Goal: Task Accomplishment & Management: Use online tool/utility

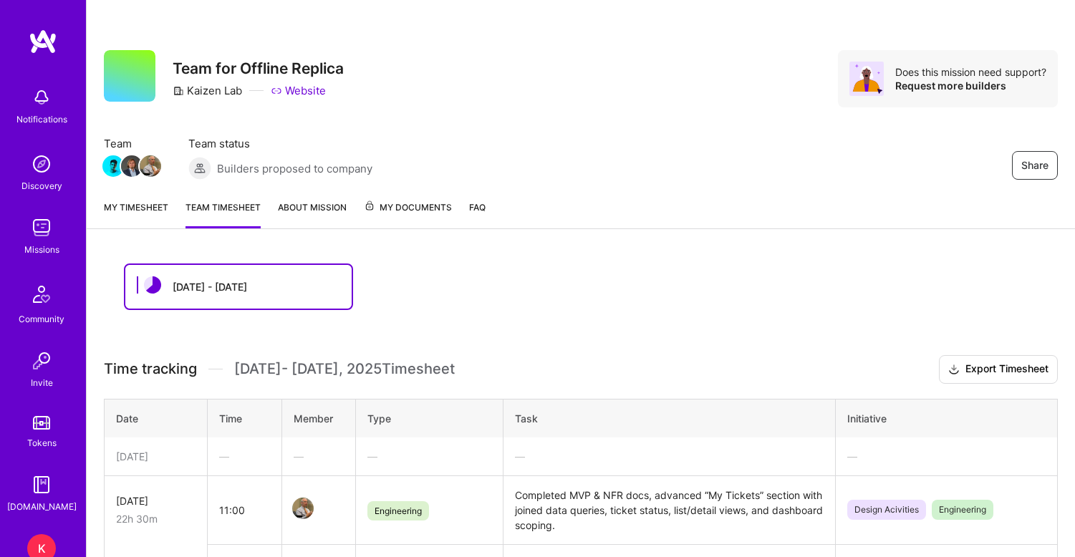
scroll to position [288, 0]
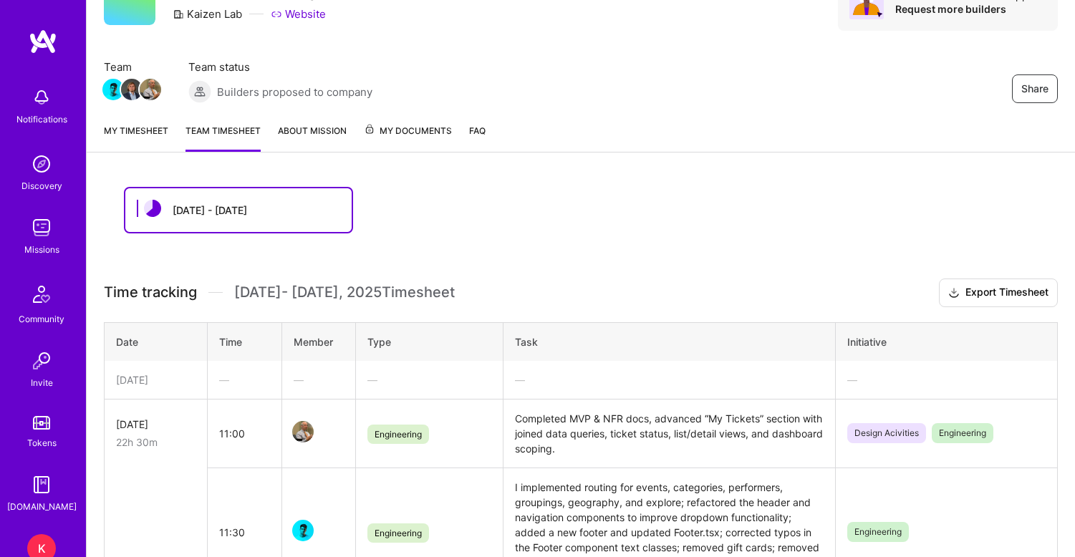
scroll to position [81, 0]
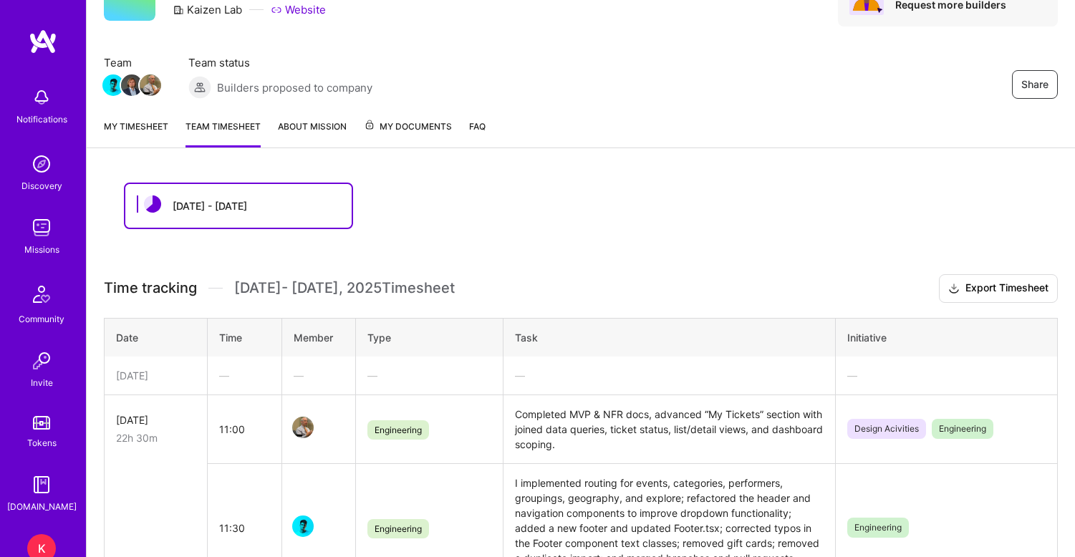
click at [132, 130] on link "My timesheet" at bounding box center [136, 133] width 64 height 29
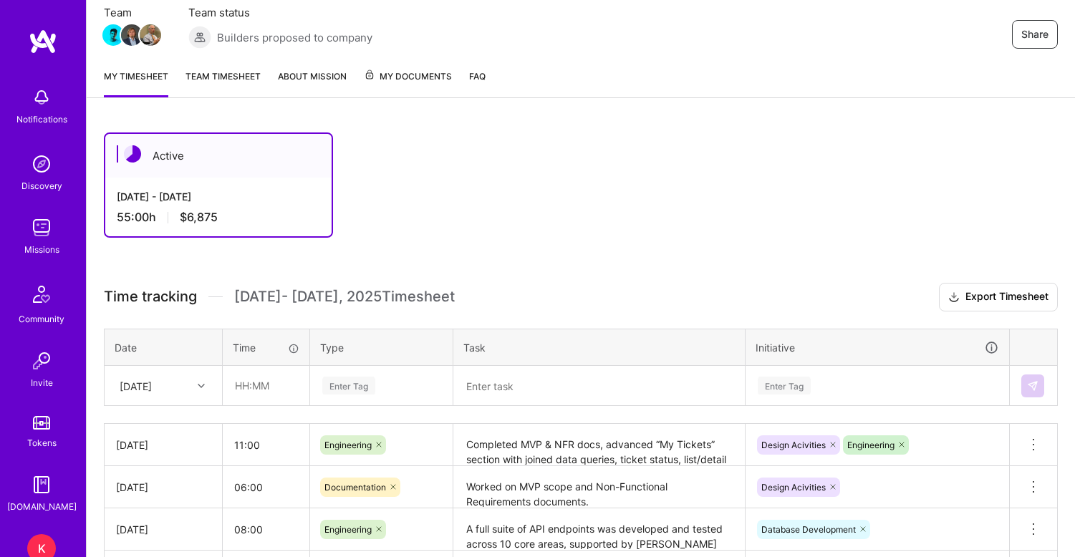
scroll to position [95, 0]
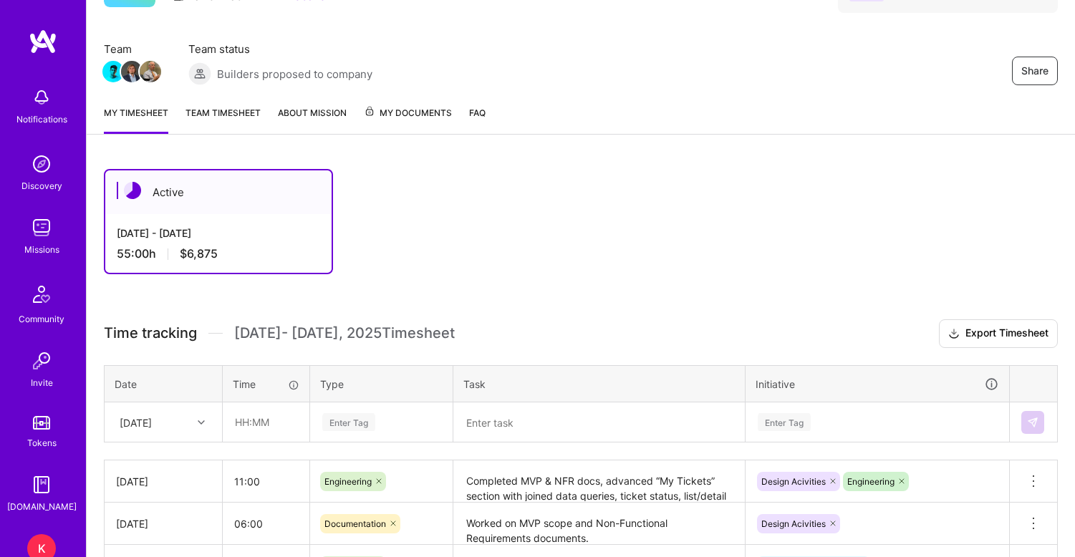
click at [234, 108] on link "Team timesheet" at bounding box center [222, 119] width 75 height 29
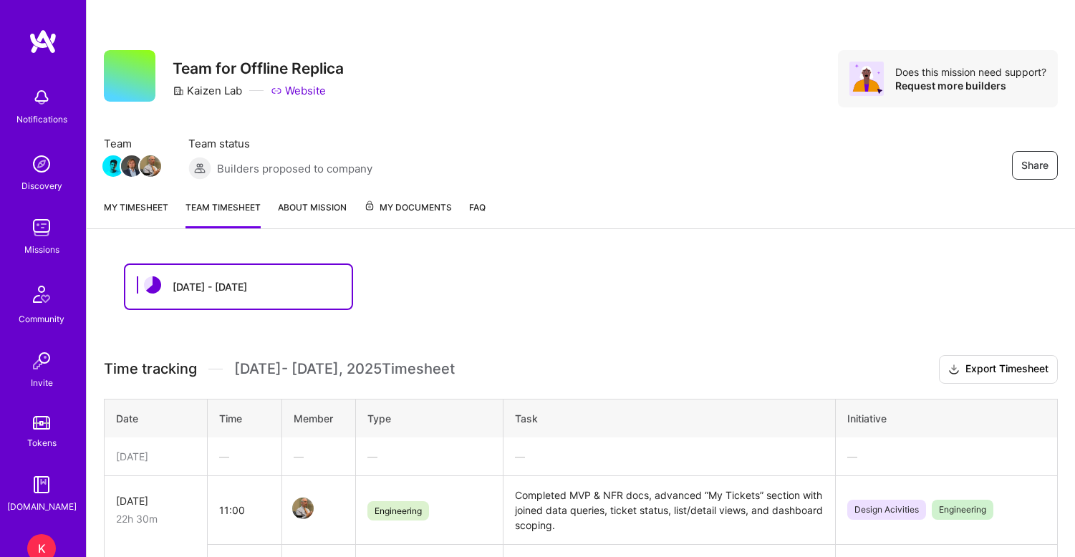
click at [121, 211] on link "My timesheet" at bounding box center [136, 214] width 64 height 29
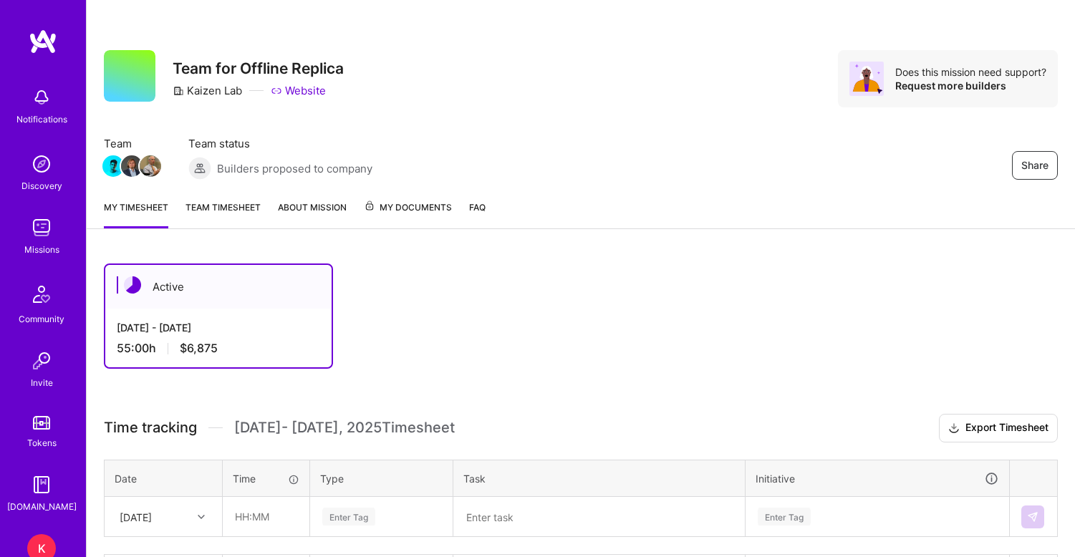
click at [42, 222] on img at bounding box center [41, 227] width 29 height 29
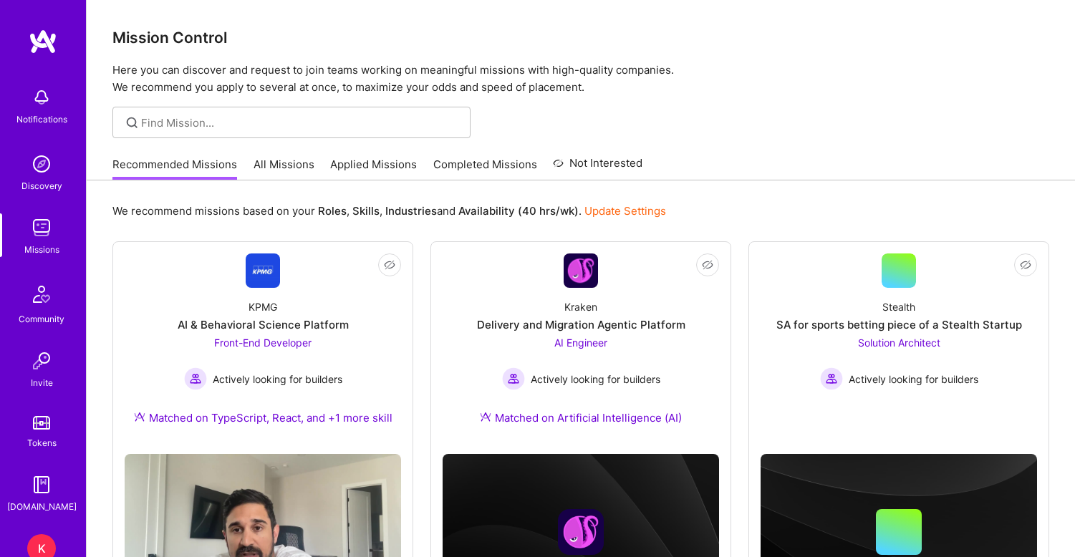
click at [384, 162] on link "Applied Missions" at bounding box center [373, 169] width 87 height 24
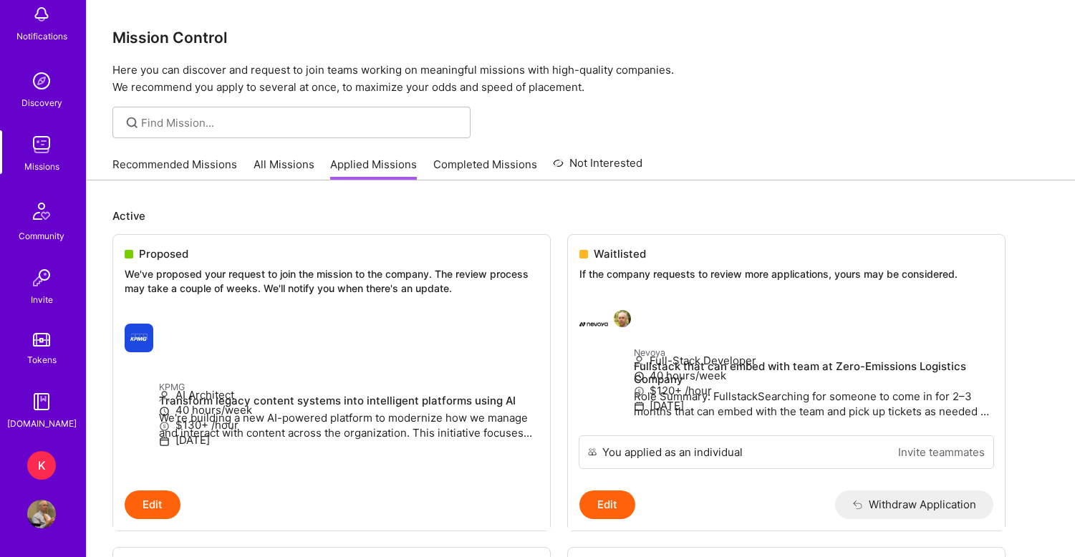
scroll to position [83, 0]
click at [44, 463] on div "K" at bounding box center [41, 465] width 29 height 29
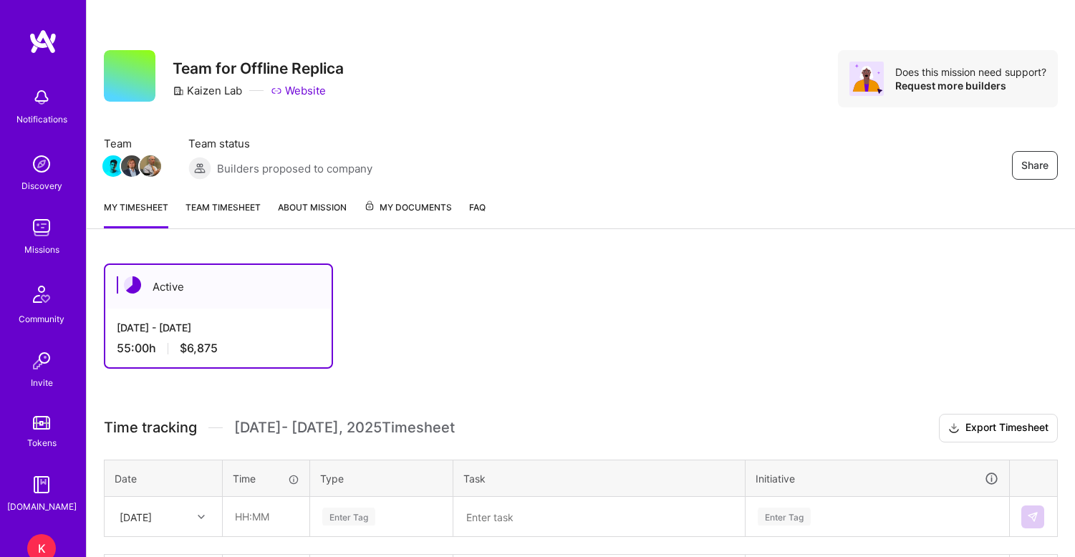
click at [211, 208] on link "Team timesheet" at bounding box center [222, 214] width 75 height 29
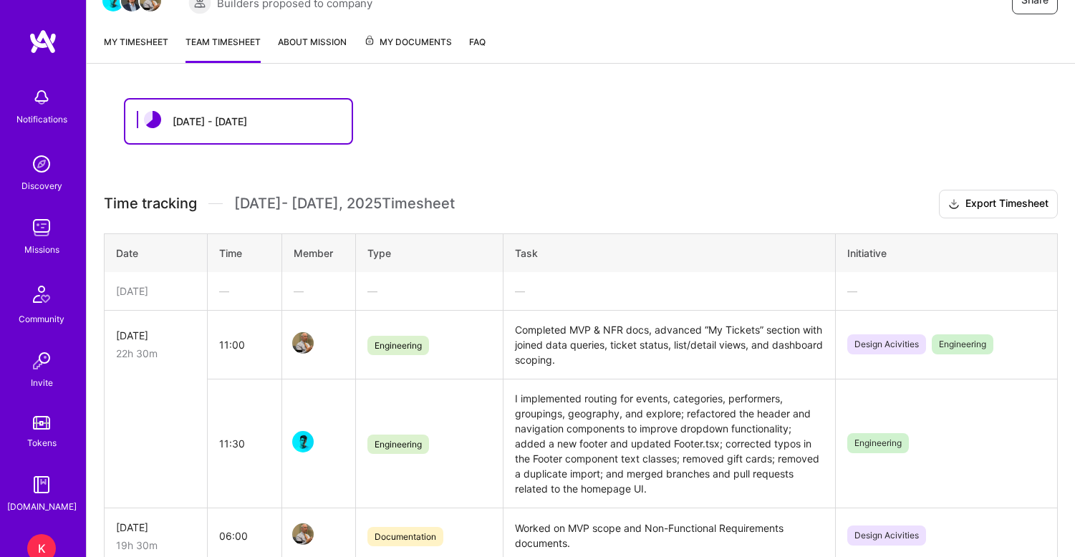
scroll to position [190, 0]
